Goal: Task Accomplishment & Management: Complete application form

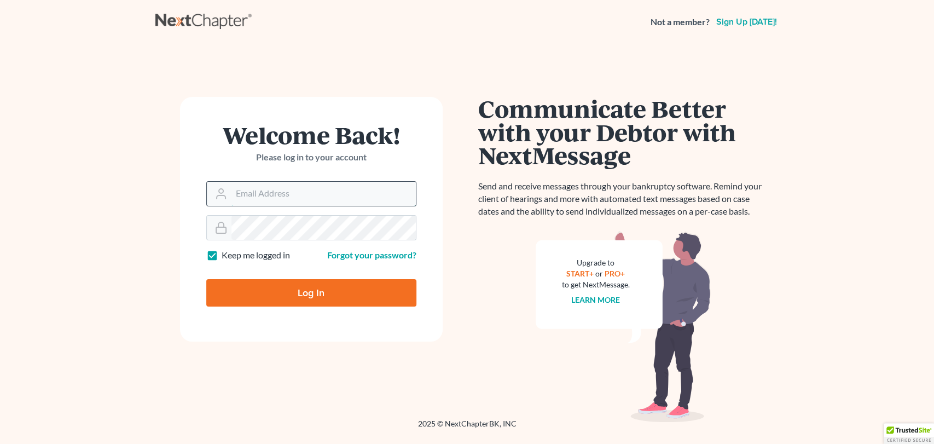
click at [274, 189] on input "Email Address" at bounding box center [324, 194] width 184 height 24
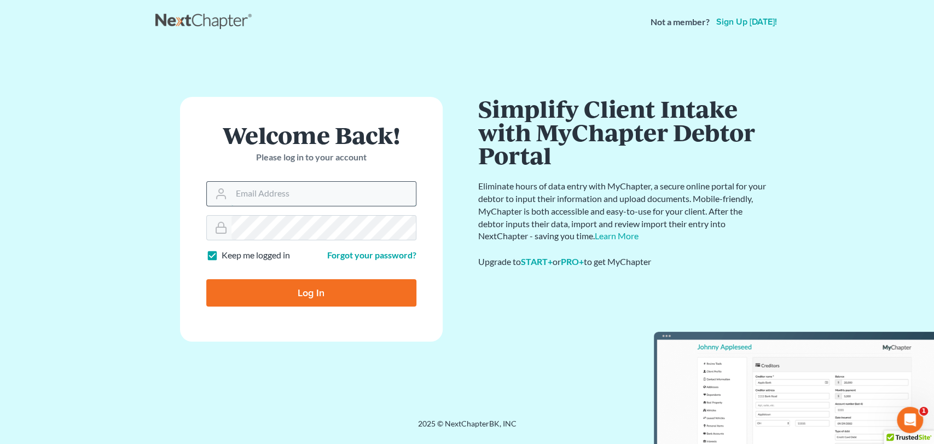
type input "[EMAIL_ADDRESS][DOMAIN_NAME]"
click at [302, 297] on input "Log In" at bounding box center [311, 292] width 210 height 27
type input "Thinking..."
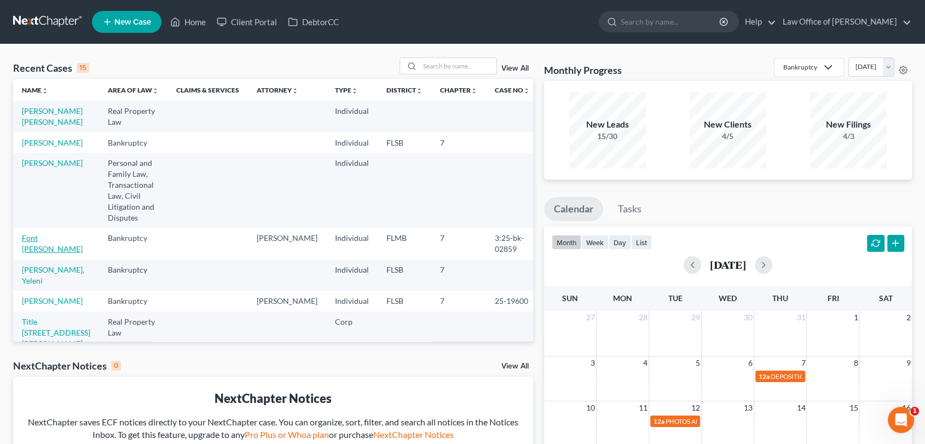
click at [43, 233] on link "Font [PERSON_NAME]" at bounding box center [52, 243] width 61 height 20
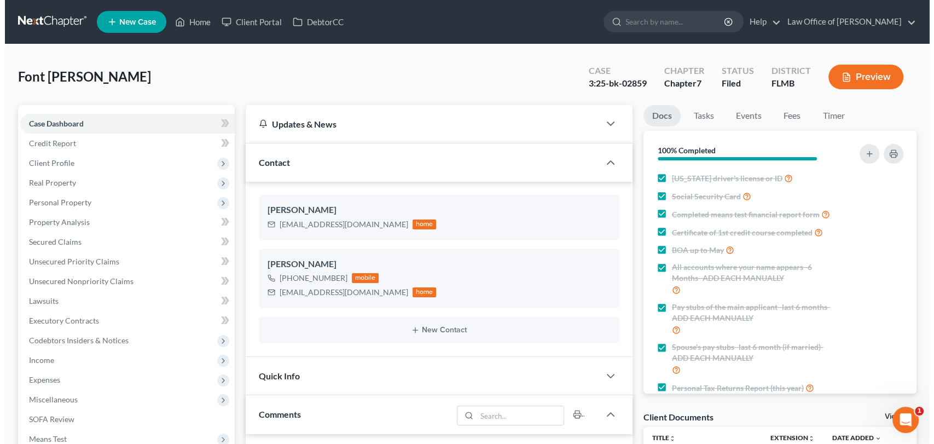
scroll to position [4090, 0]
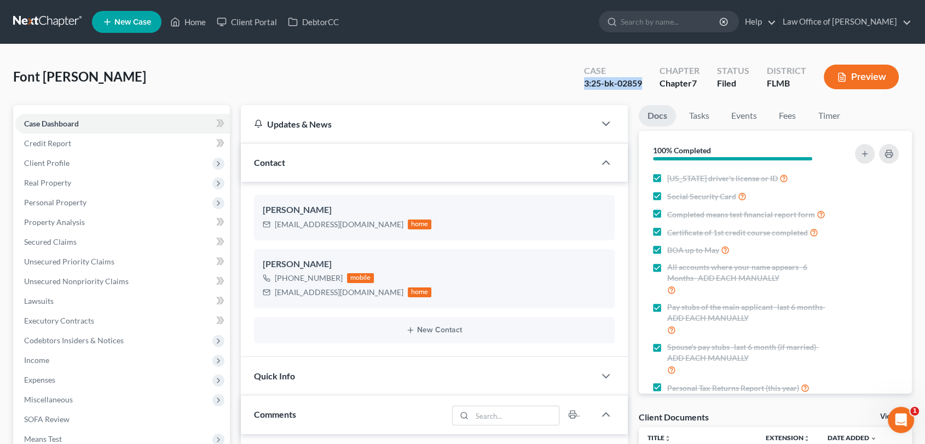
drag, startPoint x: 643, startPoint y: 82, endPoint x: 586, endPoint y: 82, distance: 57.5
click at [586, 82] on div "3:25-bk-02859" at bounding box center [613, 83] width 58 height 13
copy div "3:25-bk-02859"
click at [69, 202] on span "Personal Property" at bounding box center [55, 202] width 62 height 9
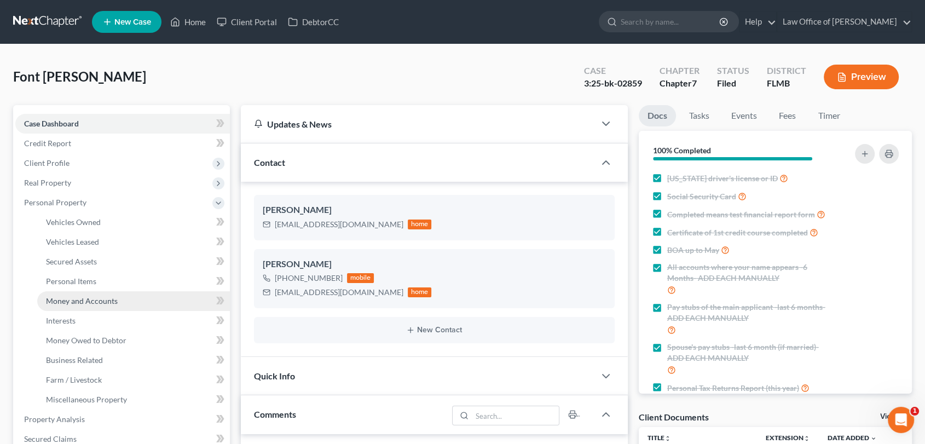
click at [79, 301] on span "Money and Accounts" at bounding box center [82, 300] width 72 height 9
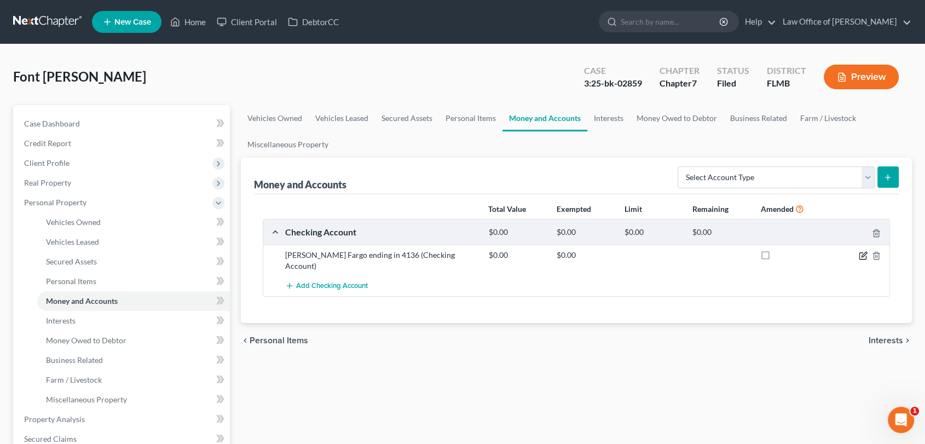
click at [860, 255] on icon "button" at bounding box center [863, 255] width 9 height 9
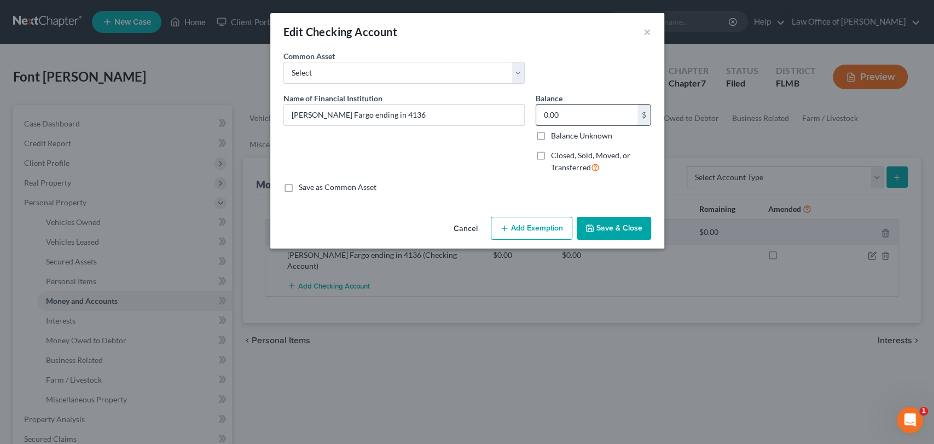
click at [572, 114] on input "0.00" at bounding box center [586, 115] width 101 height 21
type input "3,001.00"
click at [607, 229] on button "Save & Close" at bounding box center [614, 228] width 74 height 23
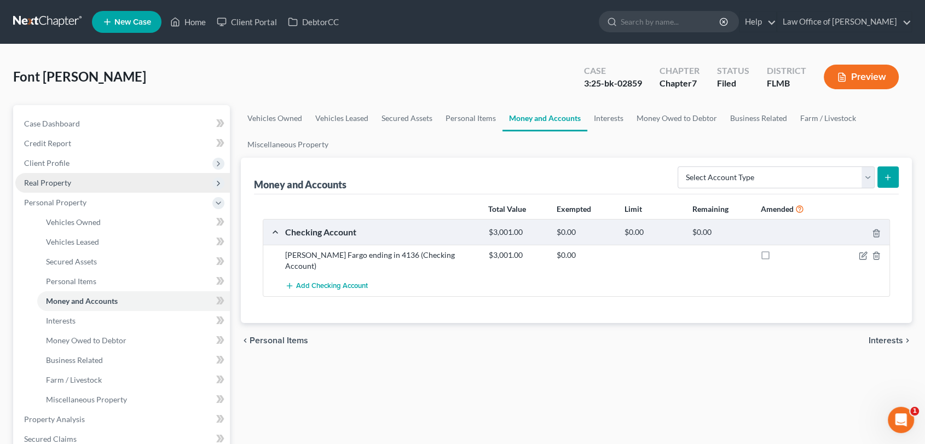
click at [49, 185] on span "Real Property" at bounding box center [47, 182] width 47 height 9
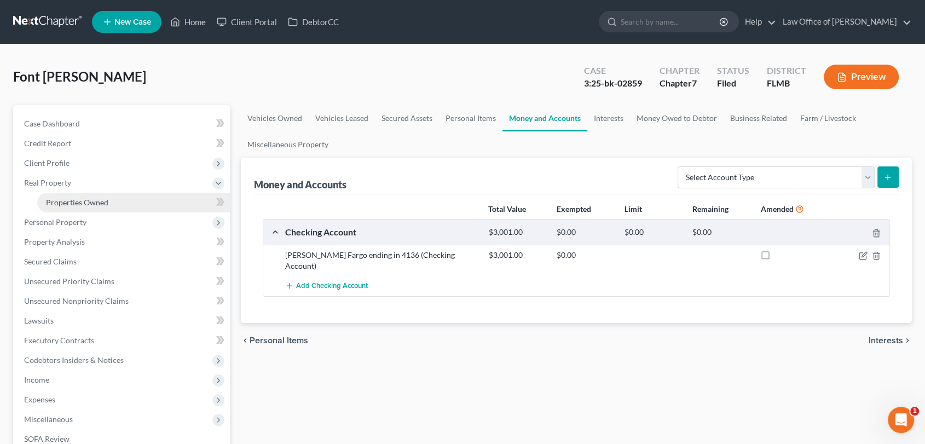
click at [83, 204] on span "Properties Owned" at bounding box center [77, 202] width 62 height 9
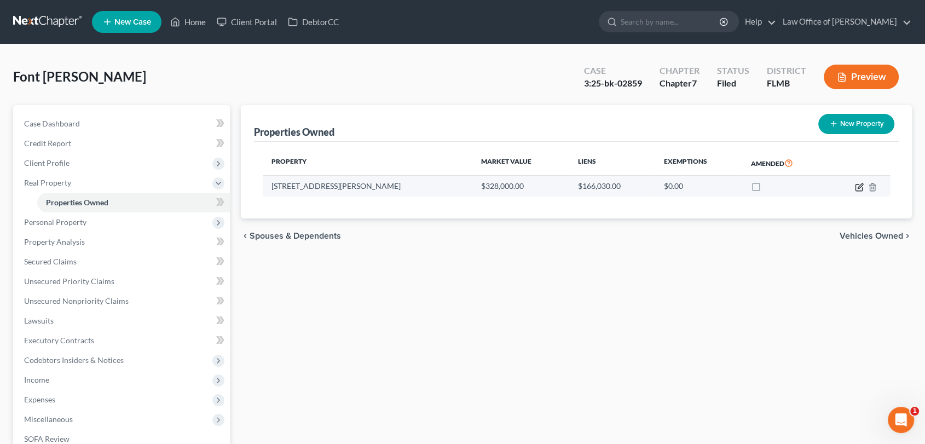
click at [857, 189] on icon "button" at bounding box center [859, 187] width 7 height 7
select select "9"
select select "0"
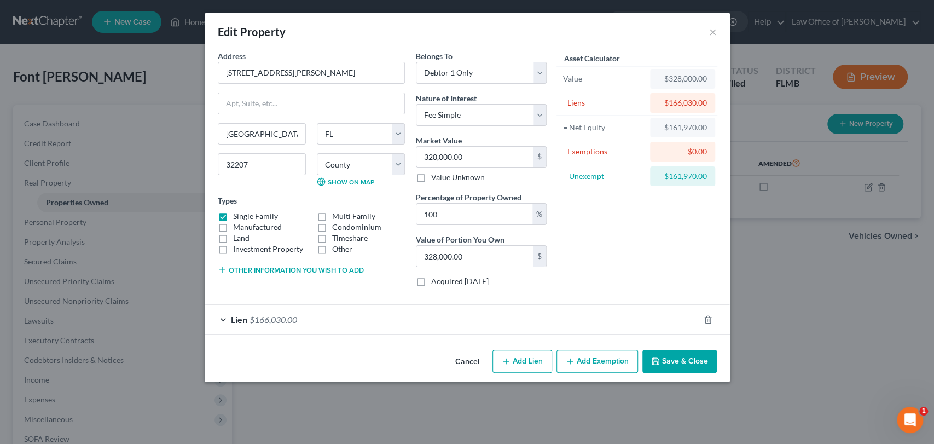
click at [677, 360] on button "Save & Close" at bounding box center [680, 361] width 74 height 23
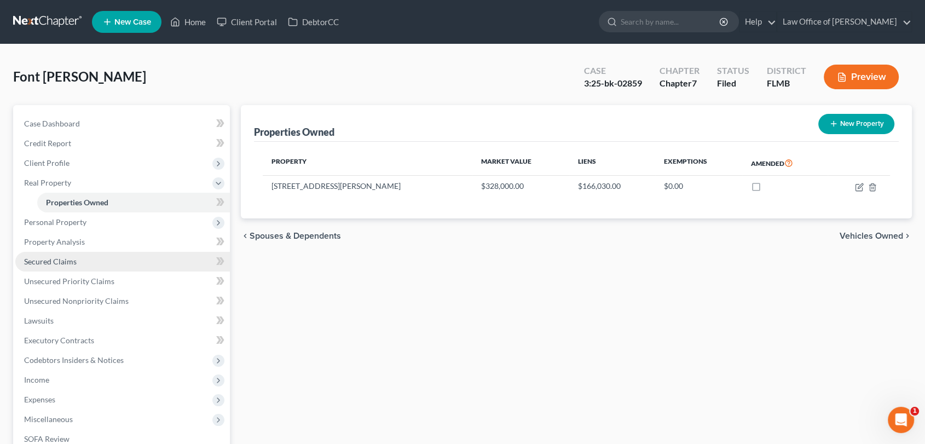
click at [61, 259] on span "Secured Claims" at bounding box center [50, 261] width 53 height 9
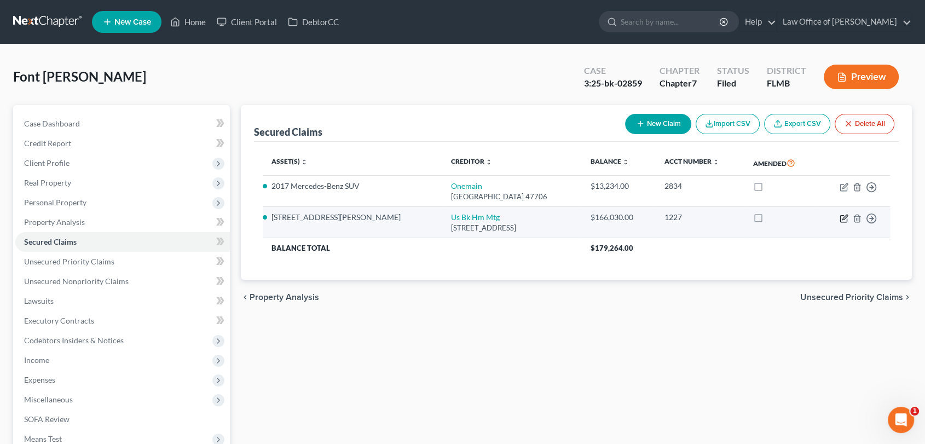
click at [845, 214] on icon "button" at bounding box center [844, 218] width 9 height 9
select select "18"
select select "3"
select select "4"
select select "0"
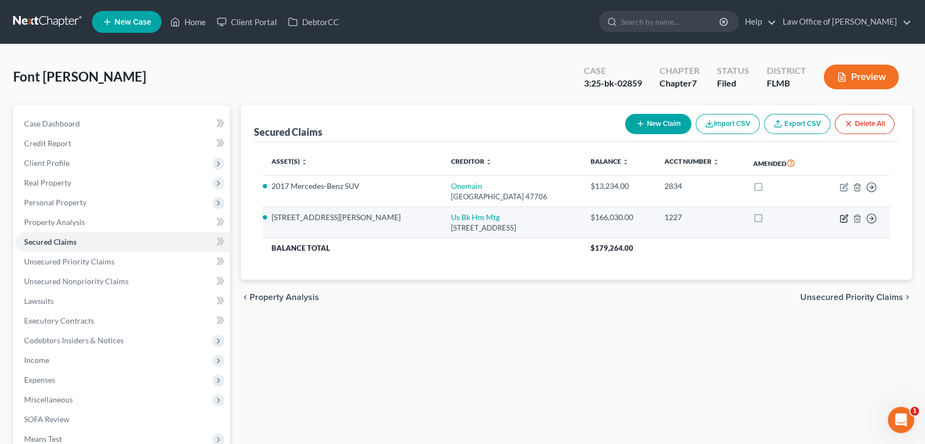
select select "0"
